Goal: Find specific page/section: Find specific page/section

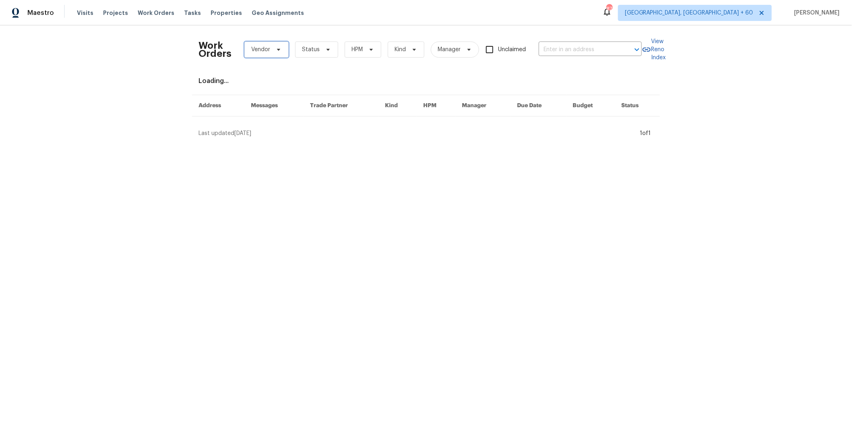
click at [263, 52] on span "Vendor" at bounding box center [260, 50] width 19 height 8
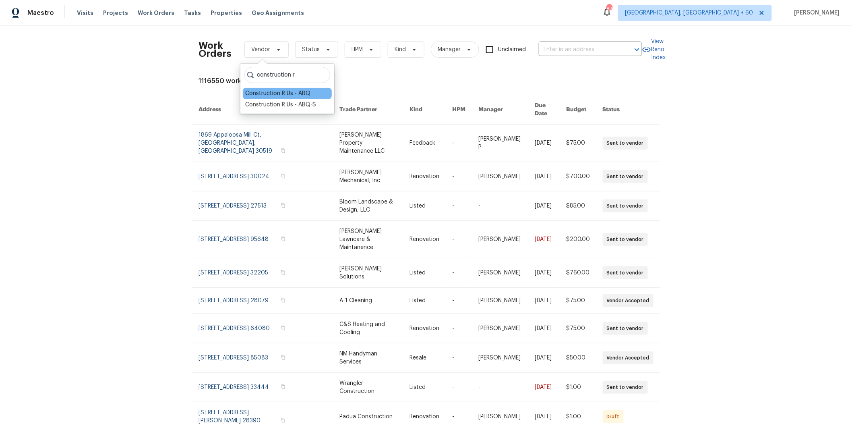
type input "construction r"
click at [285, 92] on div "Construction R Us - ABQ" at bounding box center [277, 93] width 65 height 8
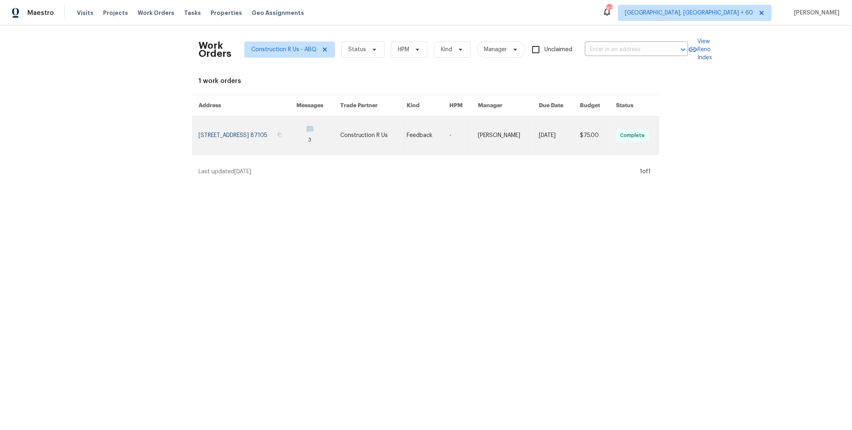
click at [296, 140] on link at bounding box center [248, 135] width 98 height 38
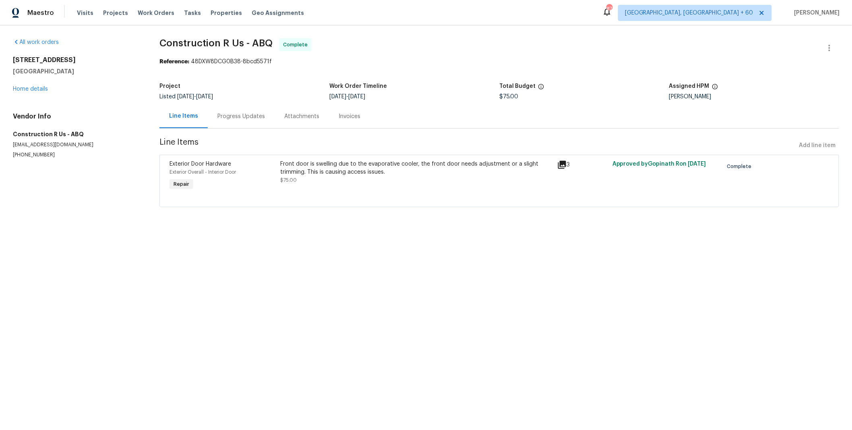
click at [238, 116] on div "Progress Updates" at bounding box center [242, 116] width 48 height 8
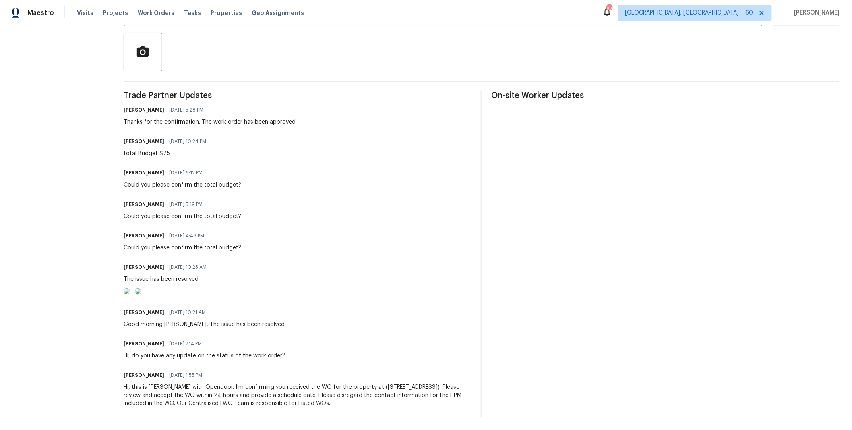
scroll to position [228, 0]
click at [130, 288] on img at bounding box center [127, 291] width 6 height 6
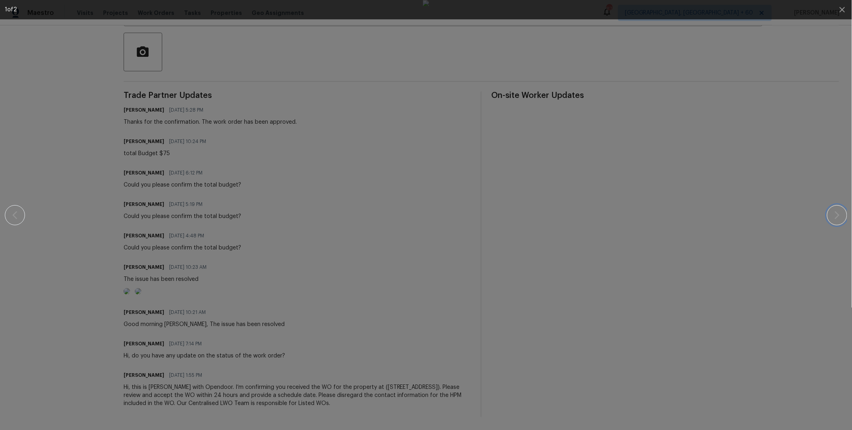
click at [840, 214] on icon "button" at bounding box center [837, 215] width 5 height 8
click at [35, 54] on div at bounding box center [426, 215] width 783 height 430
click at [65, 72] on div at bounding box center [426, 215] width 783 height 430
click at [79, 129] on div at bounding box center [426, 215] width 783 height 430
click at [842, 10] on icon "button" at bounding box center [842, 9] width 5 height 5
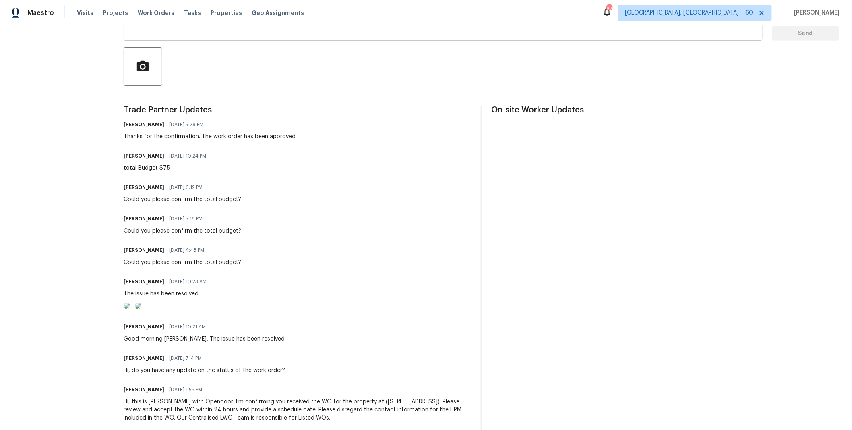
scroll to position [0, 0]
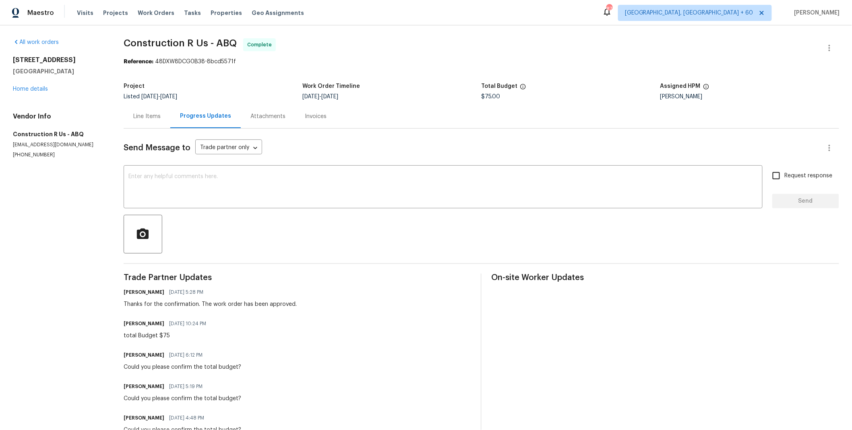
click at [153, 116] on div "Line Items" at bounding box center [146, 116] width 27 height 8
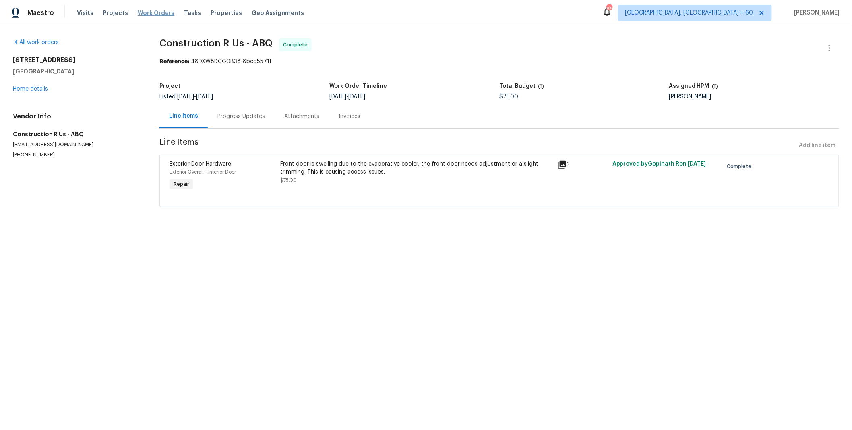
click at [156, 12] on span "Work Orders" at bounding box center [156, 13] width 37 height 8
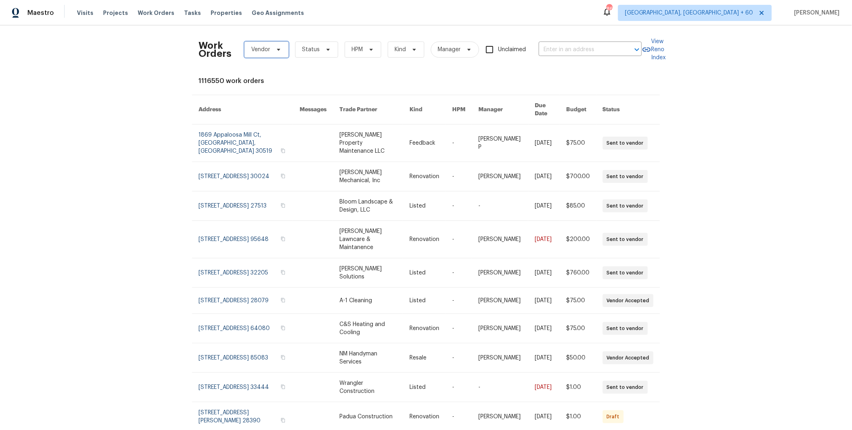
click at [266, 48] on span "Vendor" at bounding box center [260, 50] width 19 height 8
type input "construction r"
click at [283, 104] on div "Construction R Us - ABQ-S" at bounding box center [280, 105] width 71 height 8
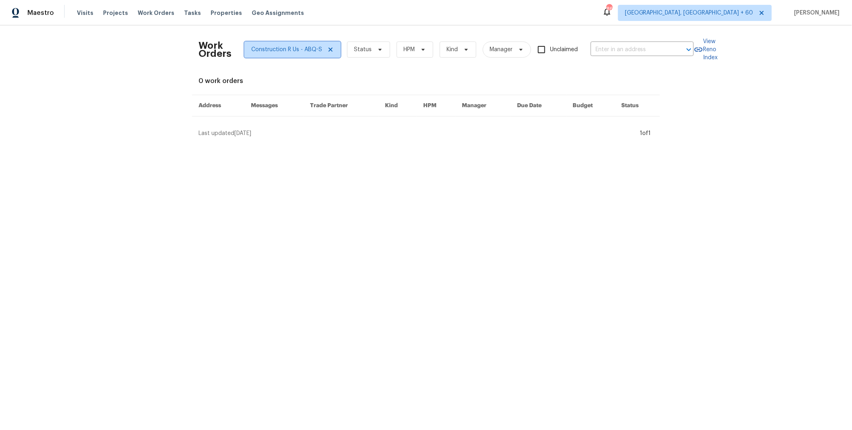
click at [328, 48] on icon at bounding box center [331, 49] width 6 height 6
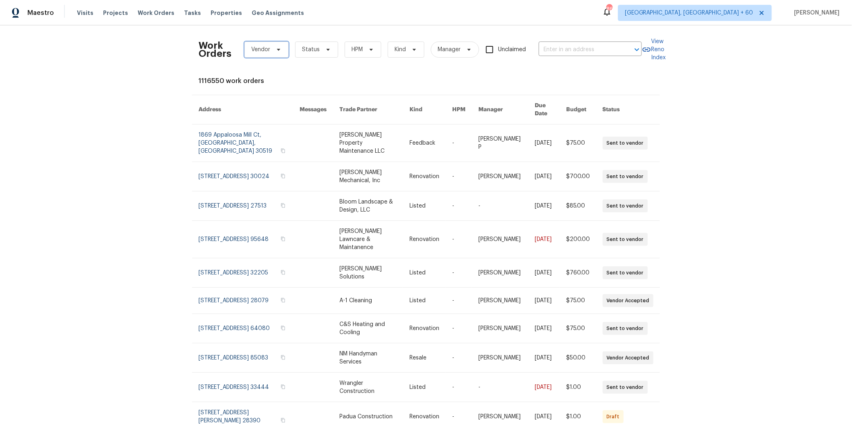
click at [258, 50] on span "Vendor" at bounding box center [260, 50] width 19 height 8
type input "cedarcreek"
click at [310, 94] on div "Cedarcreek Lawn and Landscape LLC - CIN-L" at bounding box center [304, 93] width 119 height 8
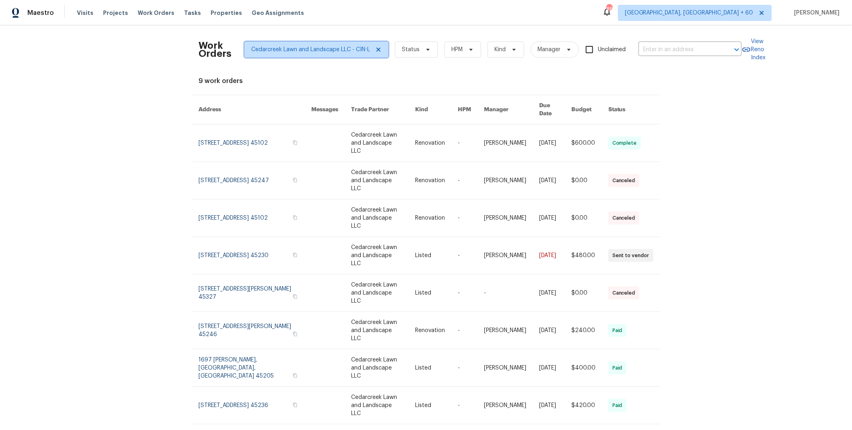
click at [375, 50] on icon at bounding box center [378, 49] width 6 height 6
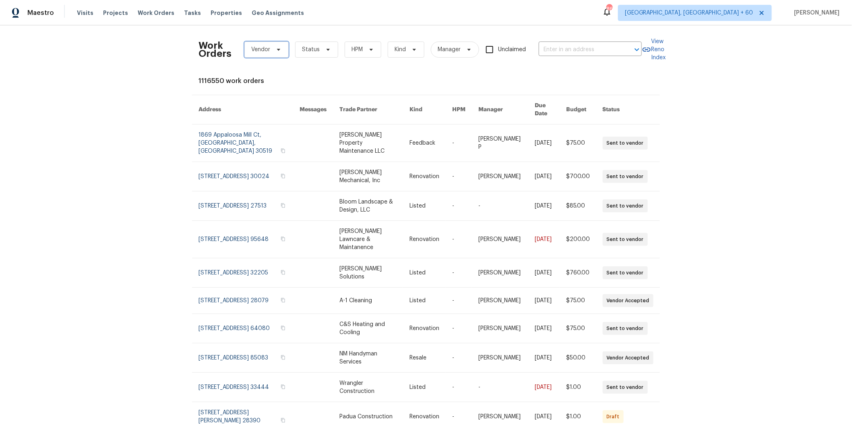
click at [267, 52] on span "Vendor" at bounding box center [267, 49] width 44 height 16
type input "[PERSON_NAME]"
click at [301, 96] on div "[PERSON_NAME] Pest Control - LAS-S" at bounding box center [294, 93] width 98 height 8
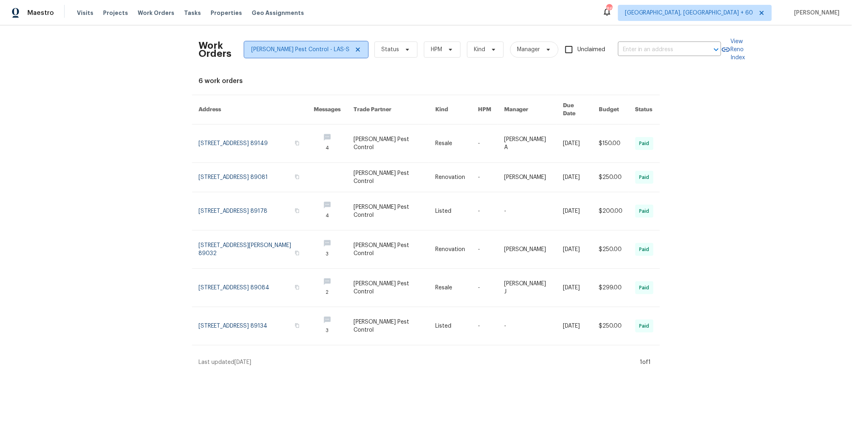
click at [356, 50] on icon at bounding box center [358, 50] width 4 height 4
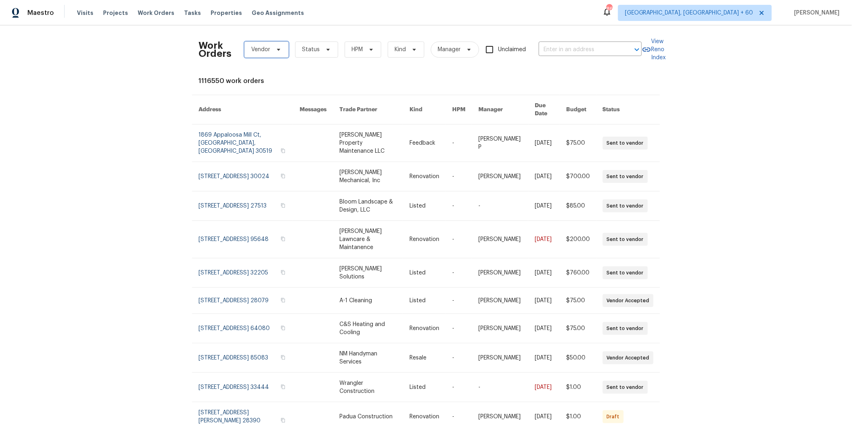
click at [255, 50] on span "Vendor" at bounding box center [260, 50] width 19 height 8
type input "gr c"
click at [302, 96] on div "GR Concrete and Landscaping LLC - SLC-L" at bounding box center [301, 93] width 113 height 8
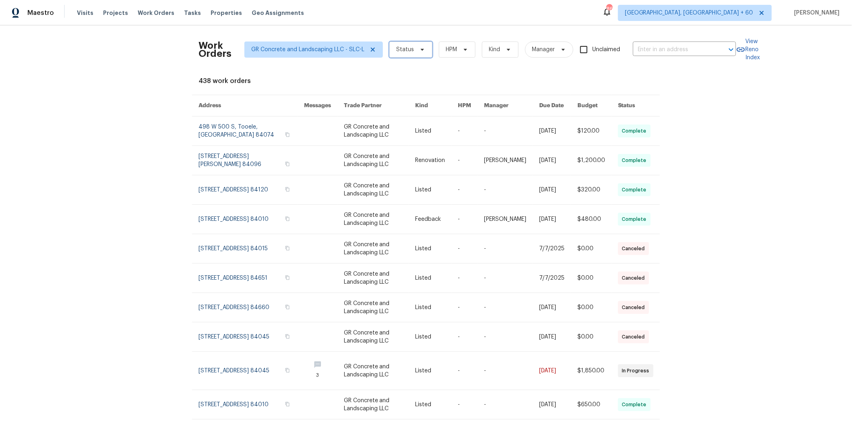
click at [398, 52] on span "Status" at bounding box center [405, 50] width 18 height 8
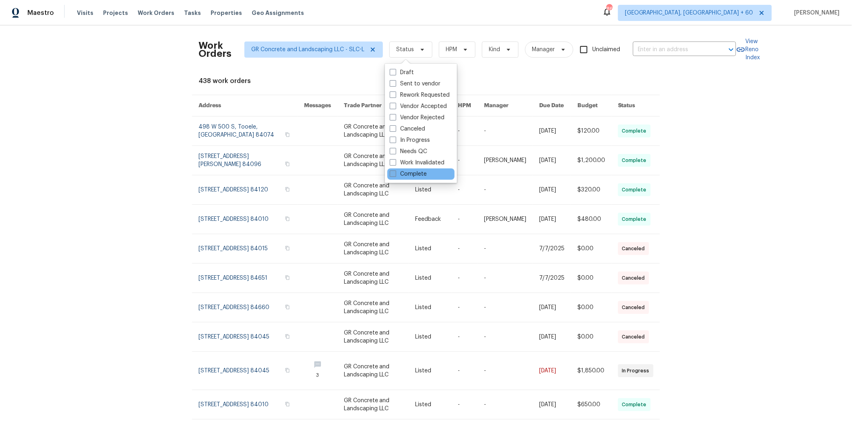
click at [413, 172] on label "Complete" at bounding box center [408, 174] width 37 height 8
click at [395, 172] on input "Complete" at bounding box center [392, 172] width 5 height 5
checkbox input "true"
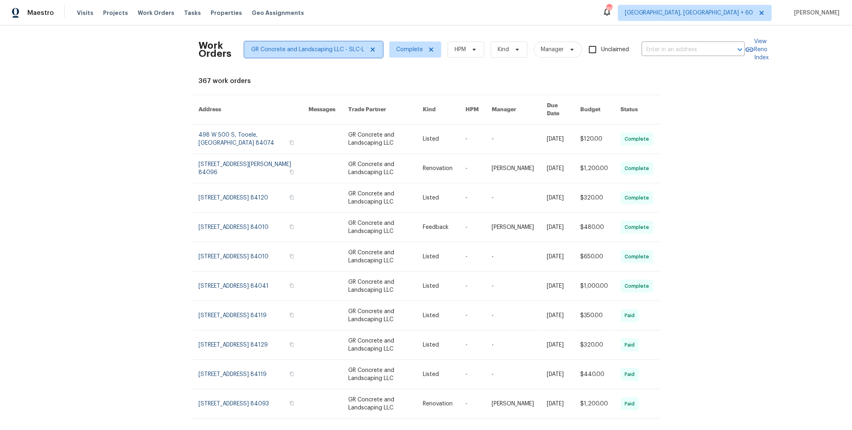
click at [371, 49] on icon at bounding box center [373, 50] width 4 height 4
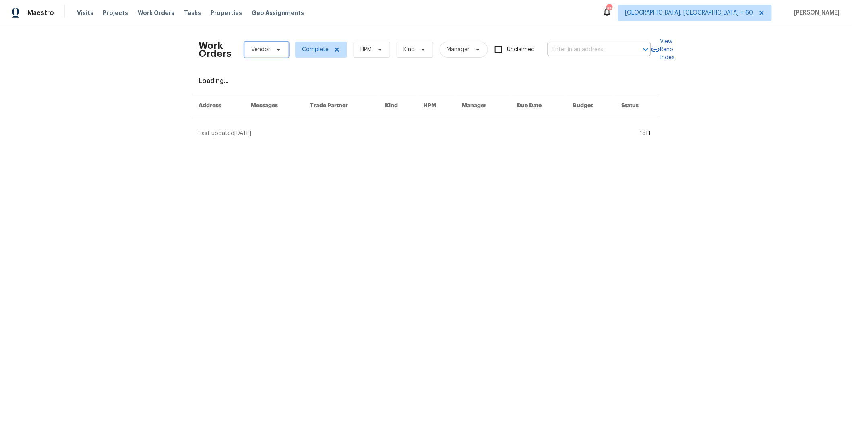
click at [263, 52] on span "Vendor" at bounding box center [260, 50] width 19 height 8
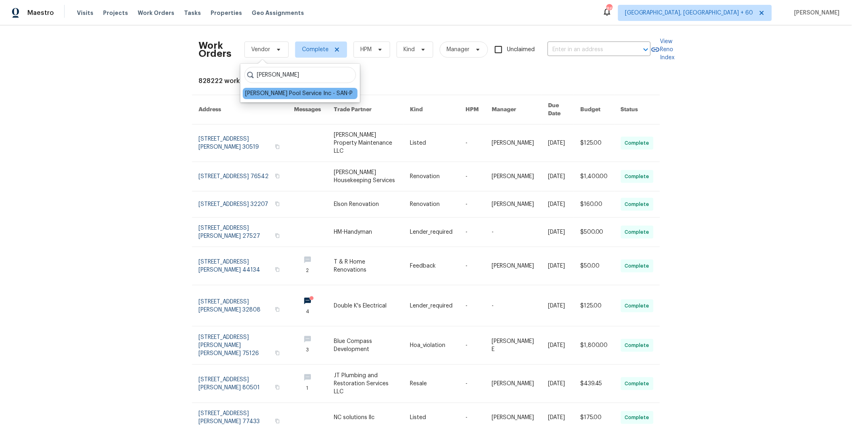
type input "[PERSON_NAME]"
click at [291, 94] on div "[PERSON_NAME] Pool Service Inc - SAN-P" at bounding box center [299, 93] width 108 height 8
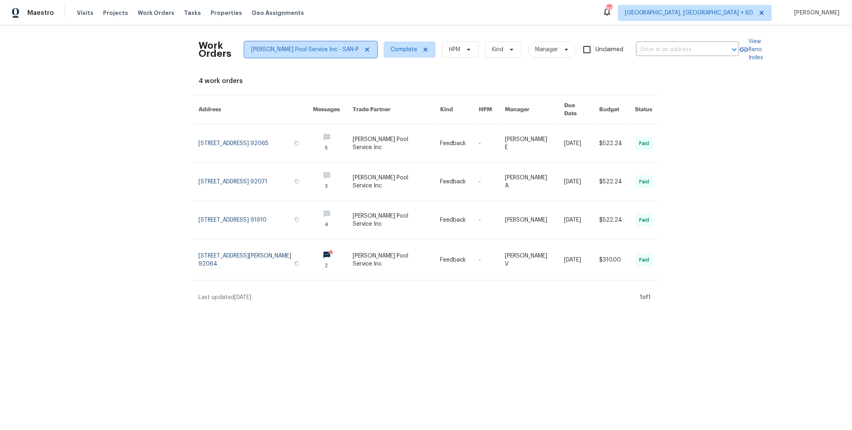
click at [365, 50] on icon at bounding box center [367, 50] width 4 height 4
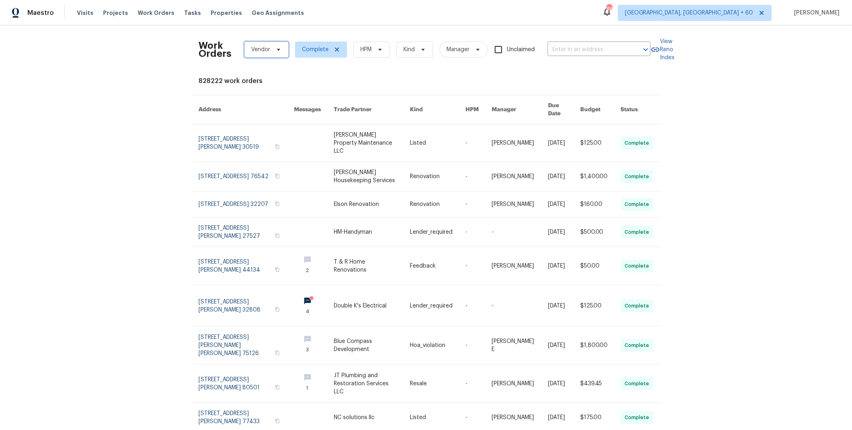
click at [273, 50] on span at bounding box center [277, 49] width 9 height 6
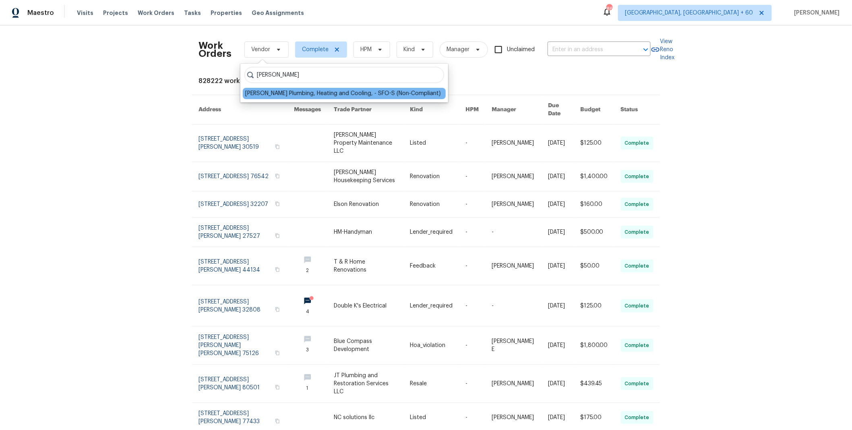
type input "[PERSON_NAME]"
click at [320, 93] on div "[PERSON_NAME] Plumbing, Heating and Cooling, - SFO-S (Non-Compliant)" at bounding box center [343, 93] width 196 height 8
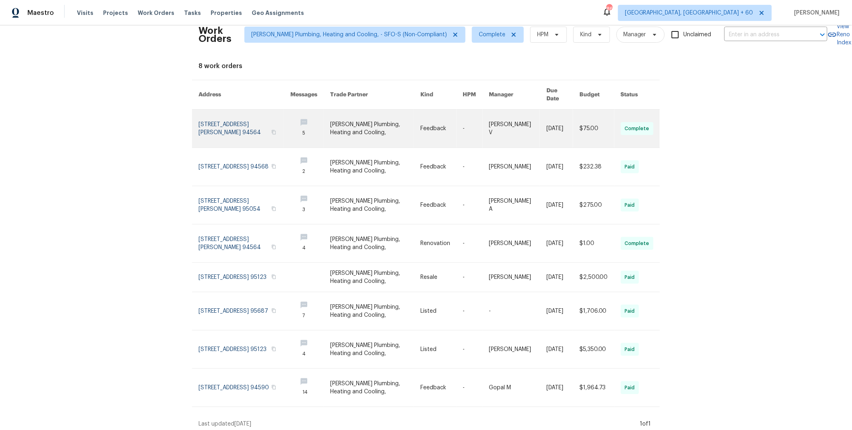
scroll to position [17, 0]
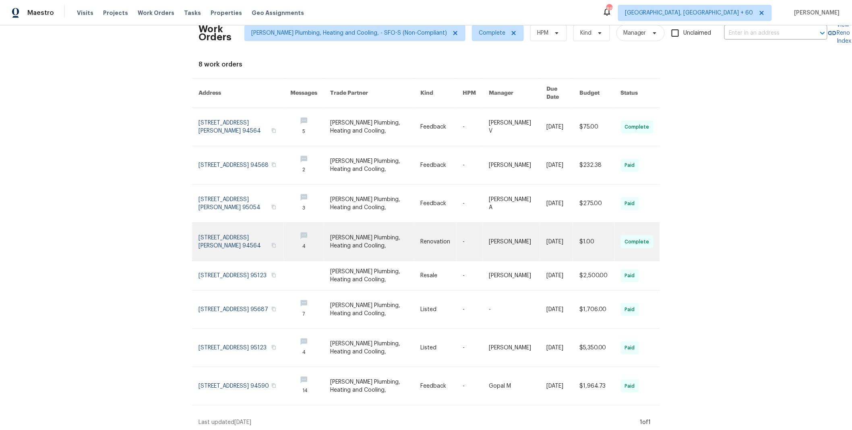
click at [457, 238] on td "-" at bounding box center [470, 242] width 26 height 38
click at [444, 226] on link at bounding box center [442, 242] width 43 height 38
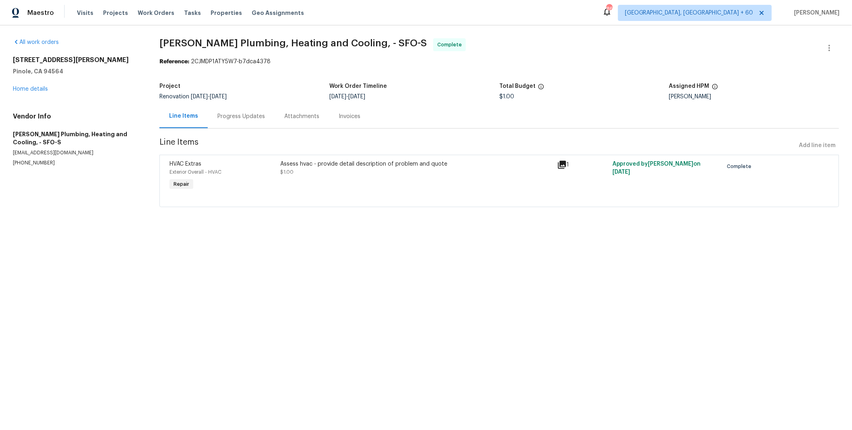
click at [252, 116] on div "Progress Updates" at bounding box center [242, 116] width 48 height 8
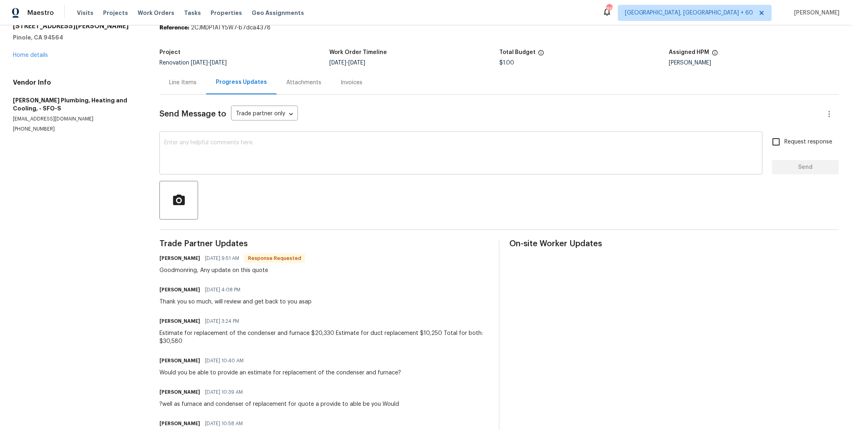
scroll to position [29, 0]
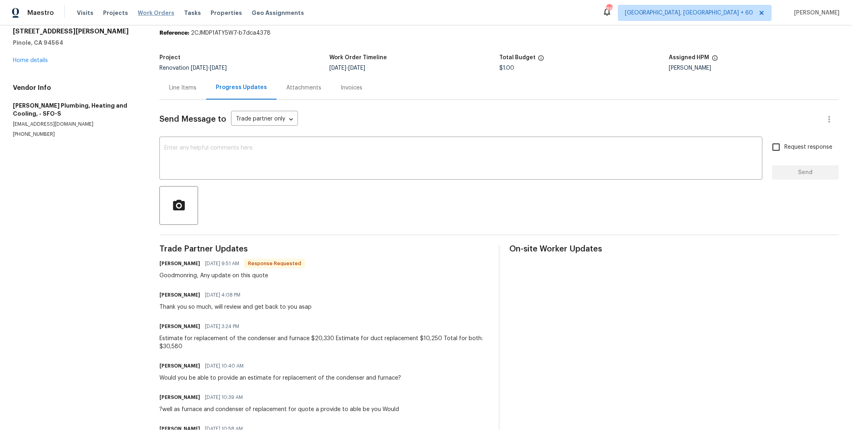
click at [146, 11] on span "Work Orders" at bounding box center [156, 13] width 37 height 8
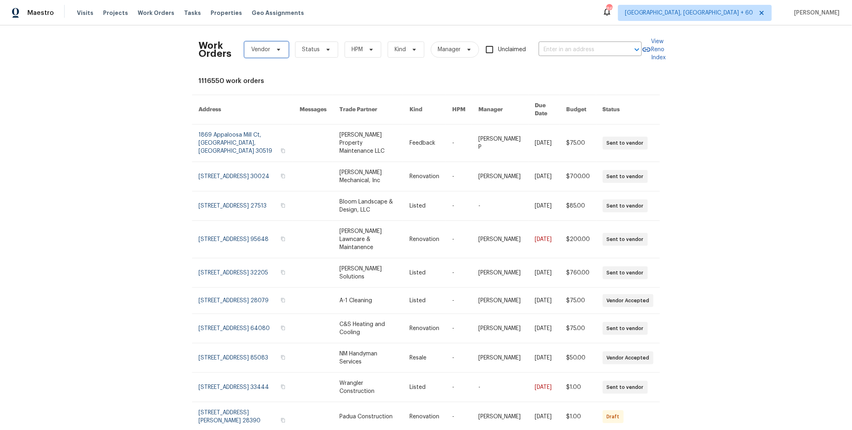
click at [267, 52] on span "Vendor" at bounding box center [267, 49] width 44 height 16
type input "kino me"
click at [286, 96] on div "Kino Mechanical LLC - TUS-S" at bounding box center [282, 93] width 75 height 8
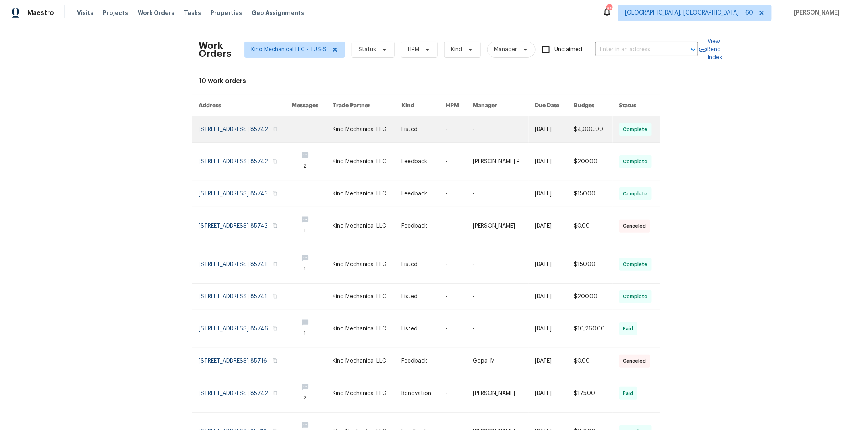
click at [389, 124] on link at bounding box center [367, 129] width 69 height 26
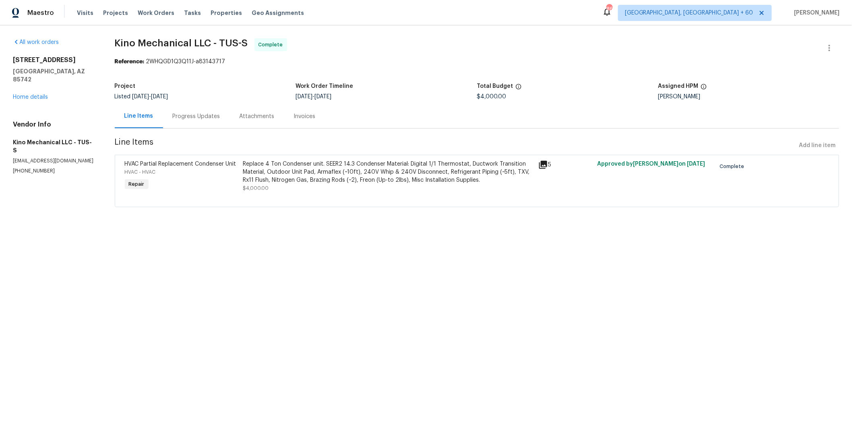
click at [186, 117] on div "Progress Updates" at bounding box center [197, 116] width 48 height 8
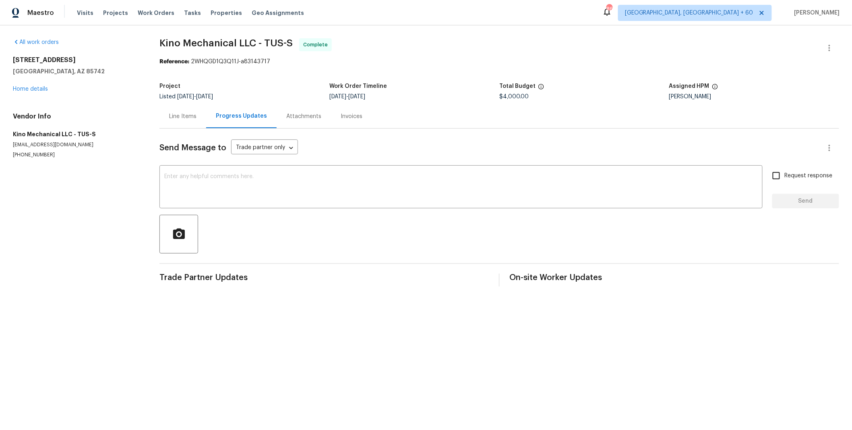
click at [192, 118] on div "Line Items" at bounding box center [182, 116] width 27 height 8
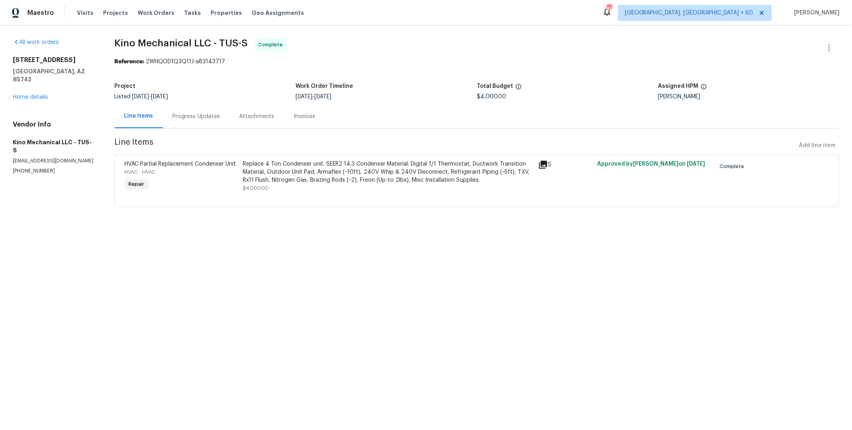
click at [206, 115] on div "Progress Updates" at bounding box center [197, 116] width 48 height 8
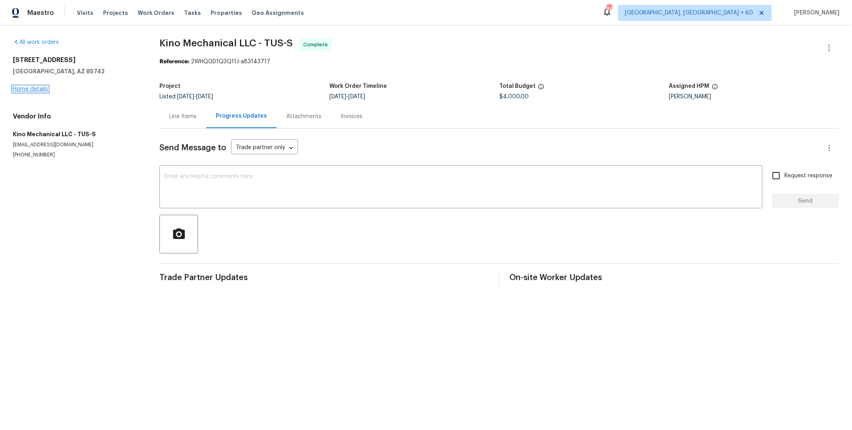
click at [32, 88] on link "Home details" at bounding box center [30, 89] width 35 height 6
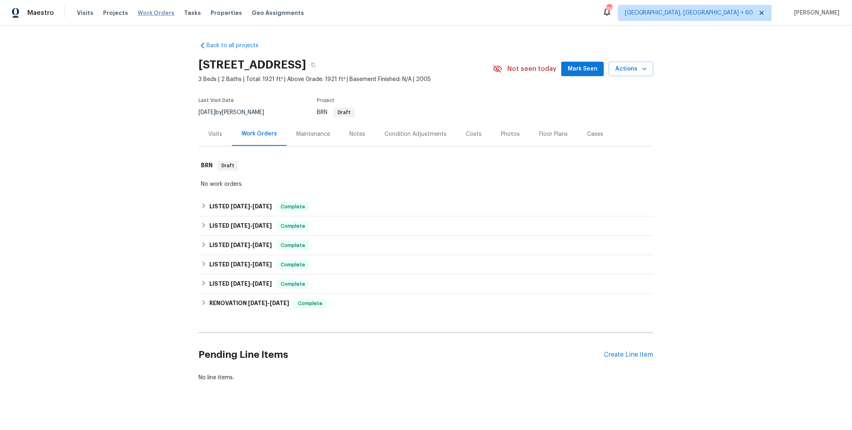
click at [139, 14] on span "Work Orders" at bounding box center [156, 13] width 37 height 8
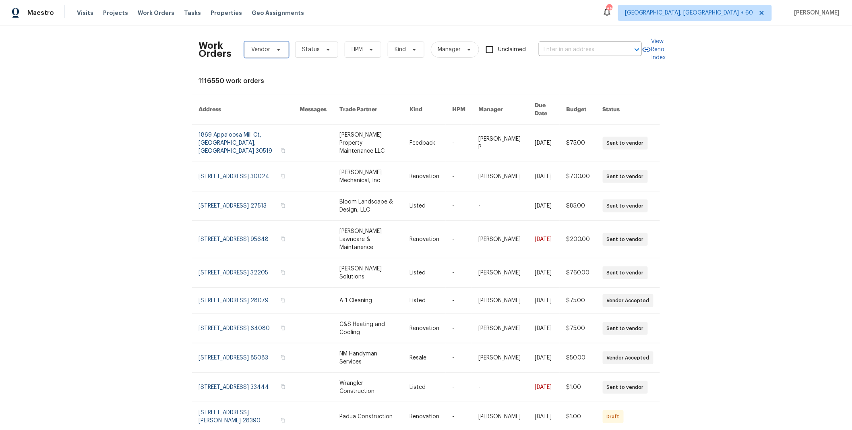
click at [261, 47] on span "Vendor" at bounding box center [260, 50] width 19 height 8
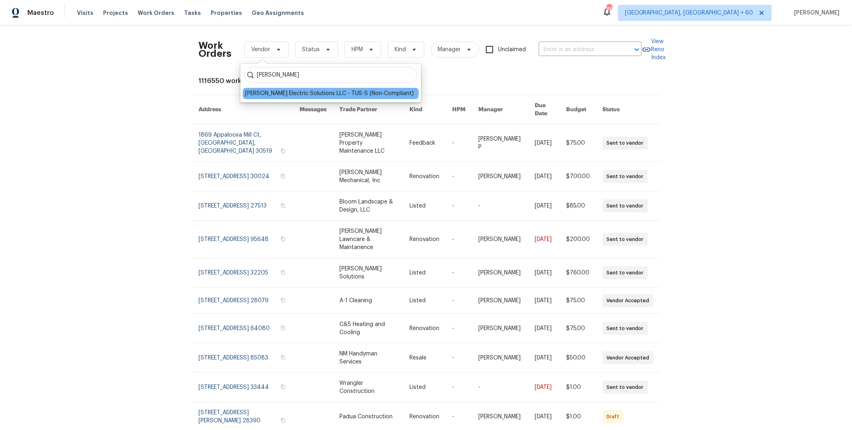
type input "[PERSON_NAME]"
click at [297, 93] on div "[PERSON_NAME] Electric Solutions LLC - TUS-S (Non-Compliant)" at bounding box center [329, 93] width 169 height 8
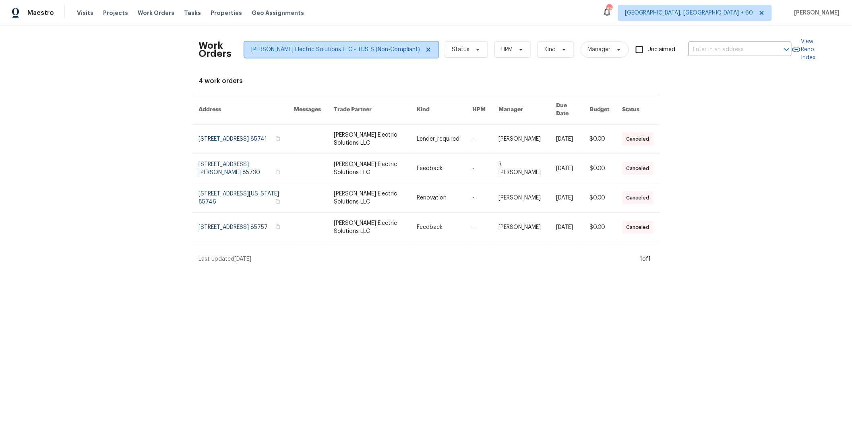
drag, startPoint x: 398, startPoint y: 50, endPoint x: 301, endPoint y: 51, distance: 97.1
click at [427, 50] on icon at bounding box center [429, 50] width 4 height 4
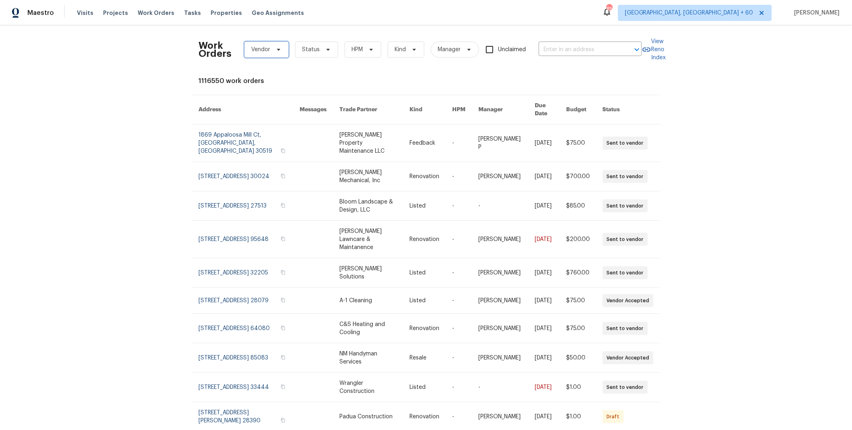
click at [276, 52] on icon at bounding box center [279, 49] width 6 height 6
type input "ducros"
click at [286, 92] on div "Ducros Electrical - LAX-S" at bounding box center [277, 93] width 64 height 8
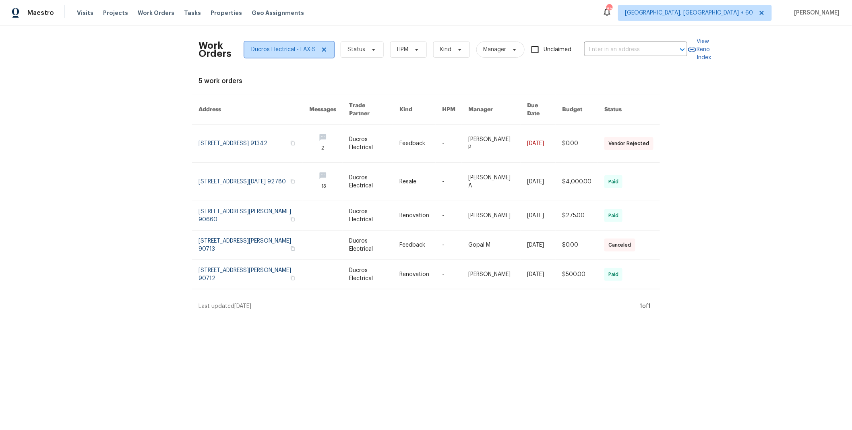
drag, startPoint x: 319, startPoint y: 49, endPoint x: 255, endPoint y: 50, distance: 64.1
click at [319, 50] on span at bounding box center [323, 49] width 9 height 6
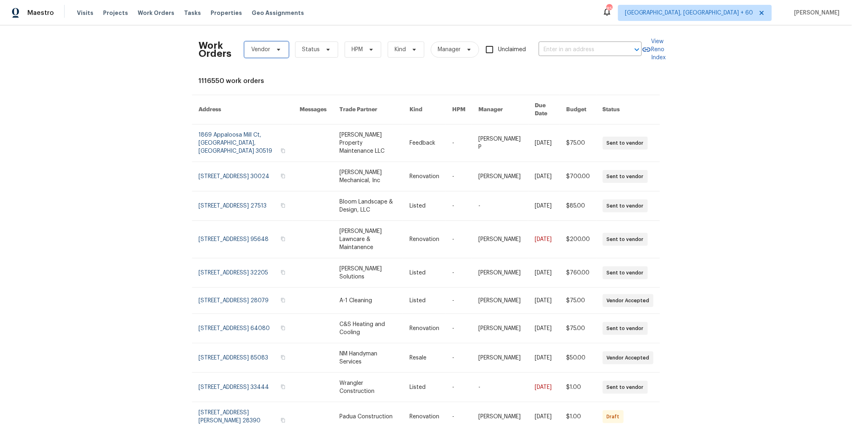
click at [255, 49] on span "Vendor" at bounding box center [260, 50] width 19 height 8
type input "spartan"
click at [334, 104] on div "Spartan Mechanical Services INC - LAS-S" at bounding box center [299, 105] width 108 height 8
